Goal: Information Seeking & Learning: Learn about a topic

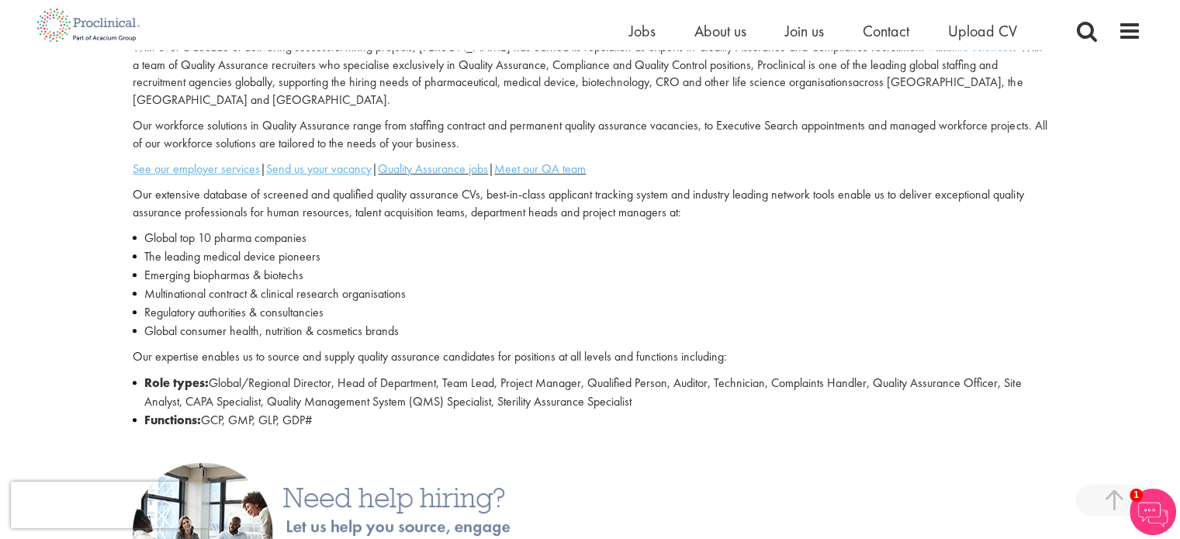
scroll to position [538, 0]
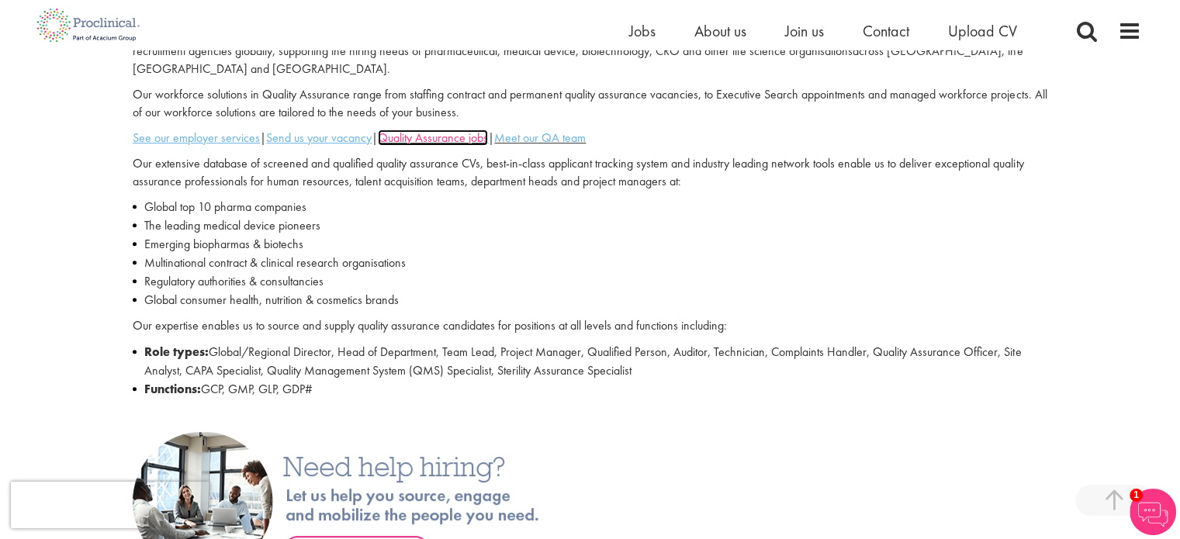
click at [447, 130] on link "Quality Assurance jobs" at bounding box center [433, 138] width 110 height 16
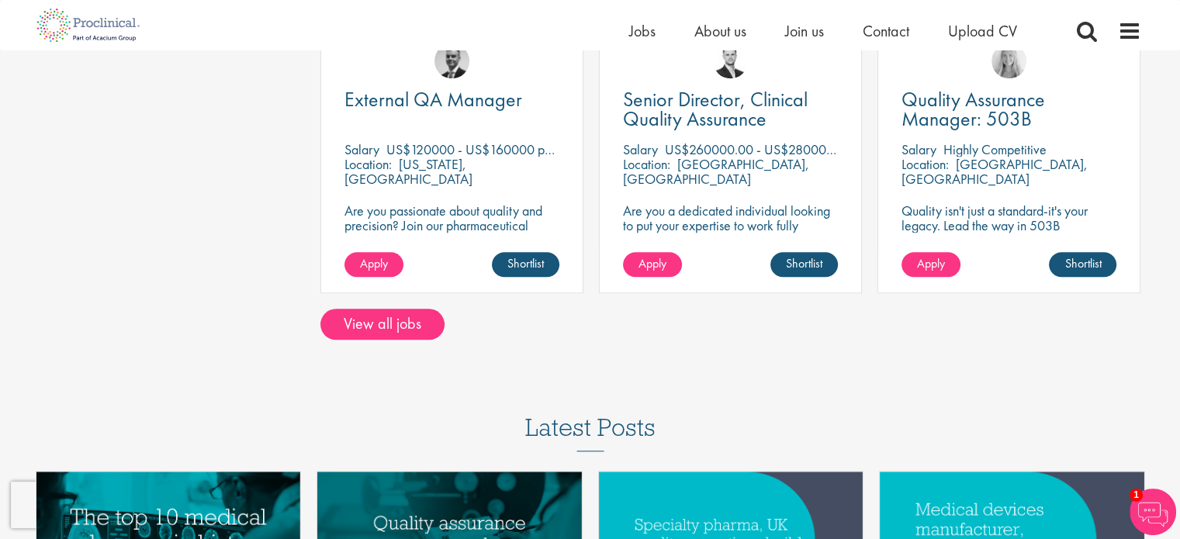
scroll to position [1397, 0]
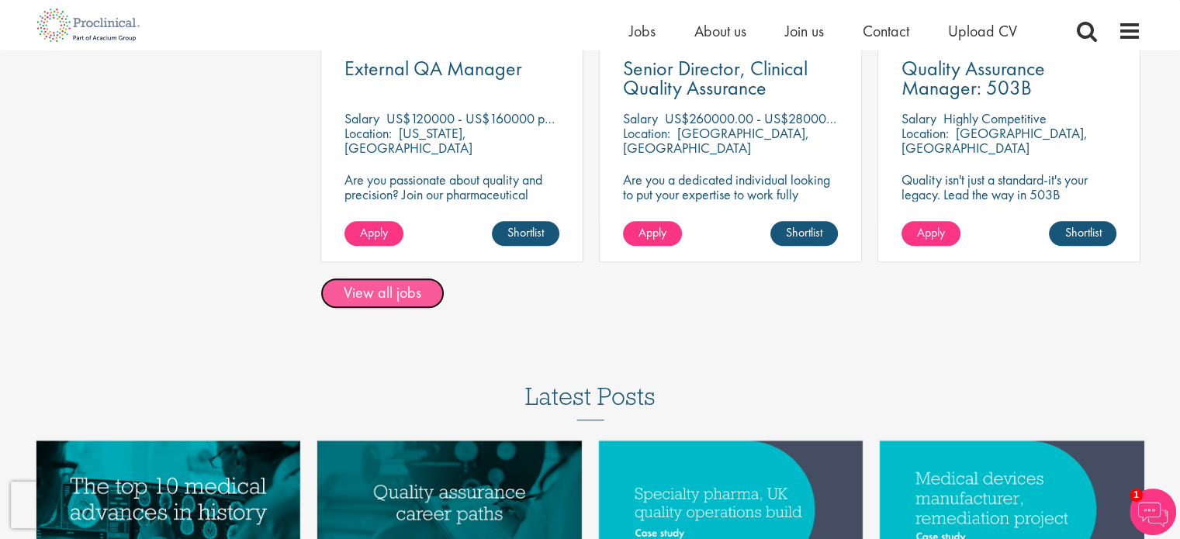
click at [393, 282] on link "View all jobs" at bounding box center [382, 293] width 124 height 31
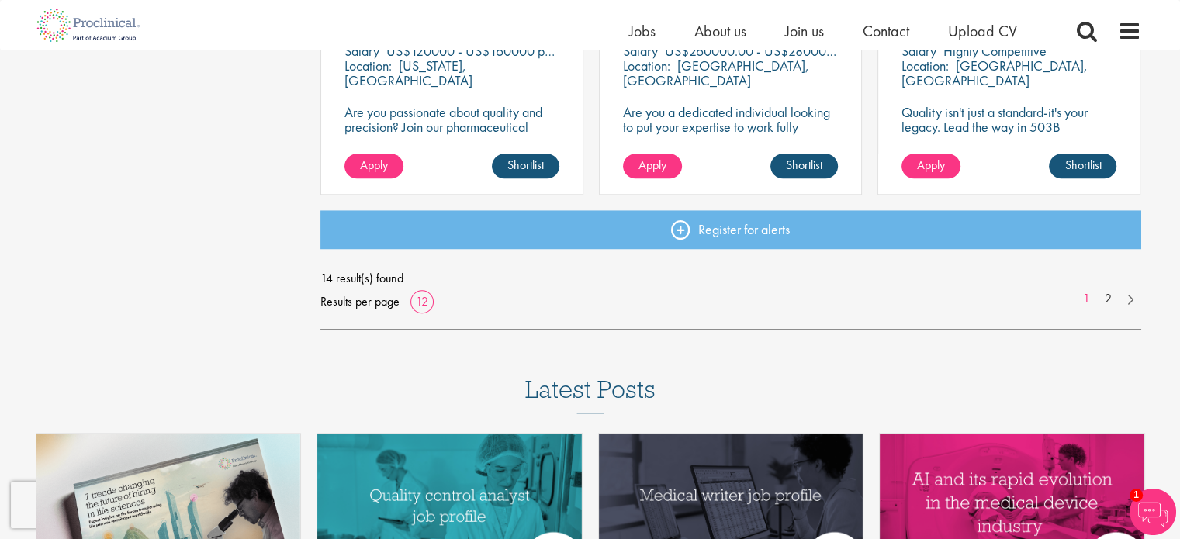
scroll to position [1272, 0]
